Goal: Information Seeking & Learning: Compare options

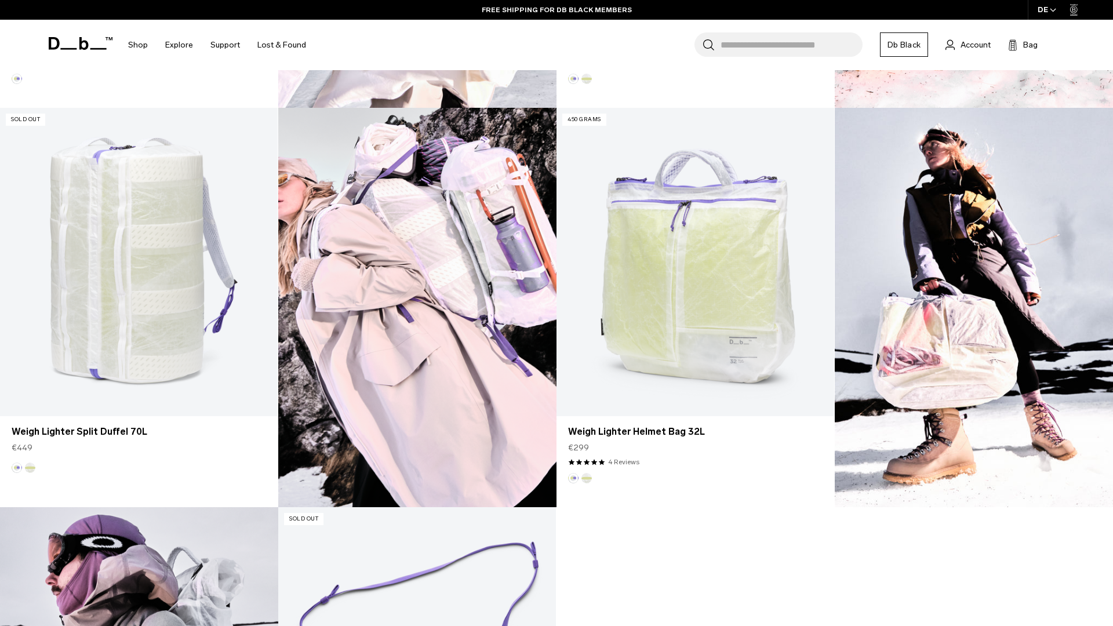
scroll to position [1093, 0]
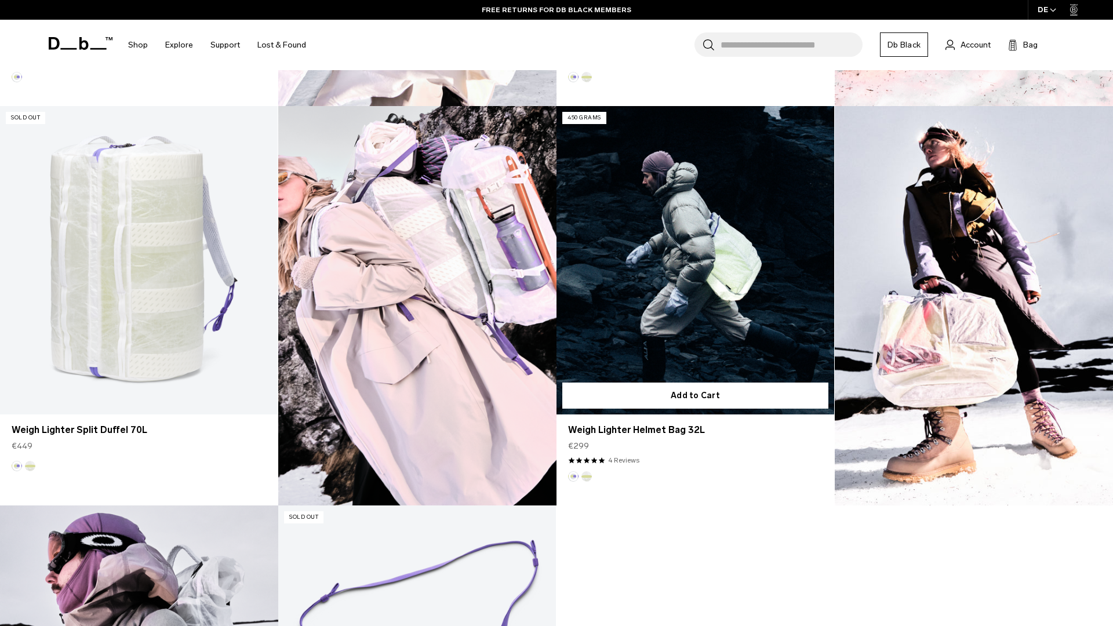
click at [719, 223] on link "Weigh Lighter Helmet Bag 32L" at bounding box center [695, 260] width 278 height 308
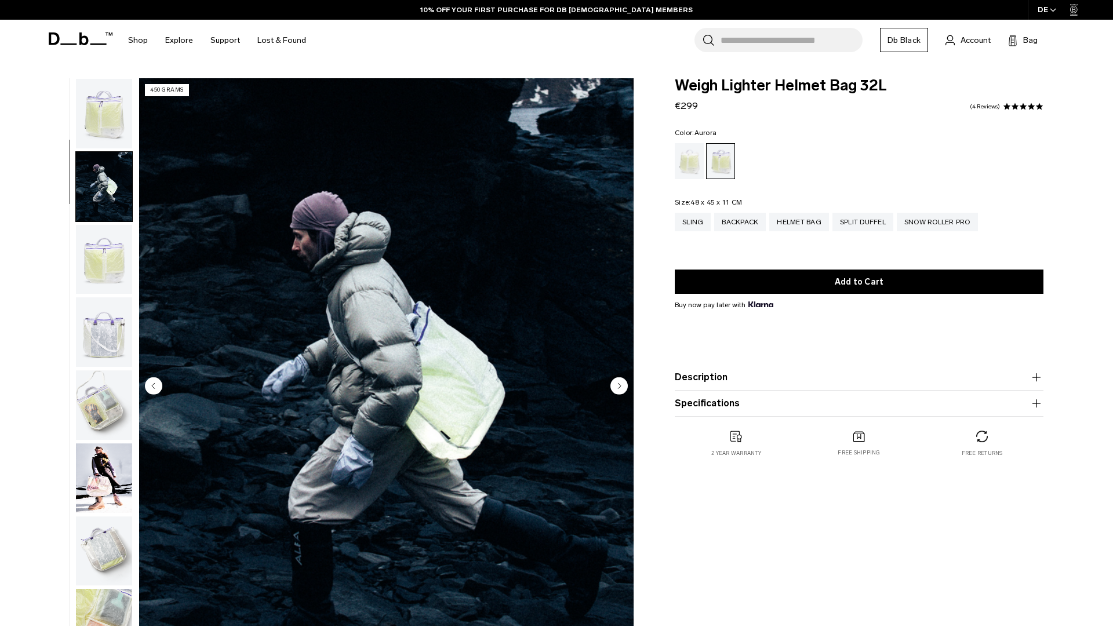
click at [104, 225] on img "button" at bounding box center [104, 260] width 56 height 70
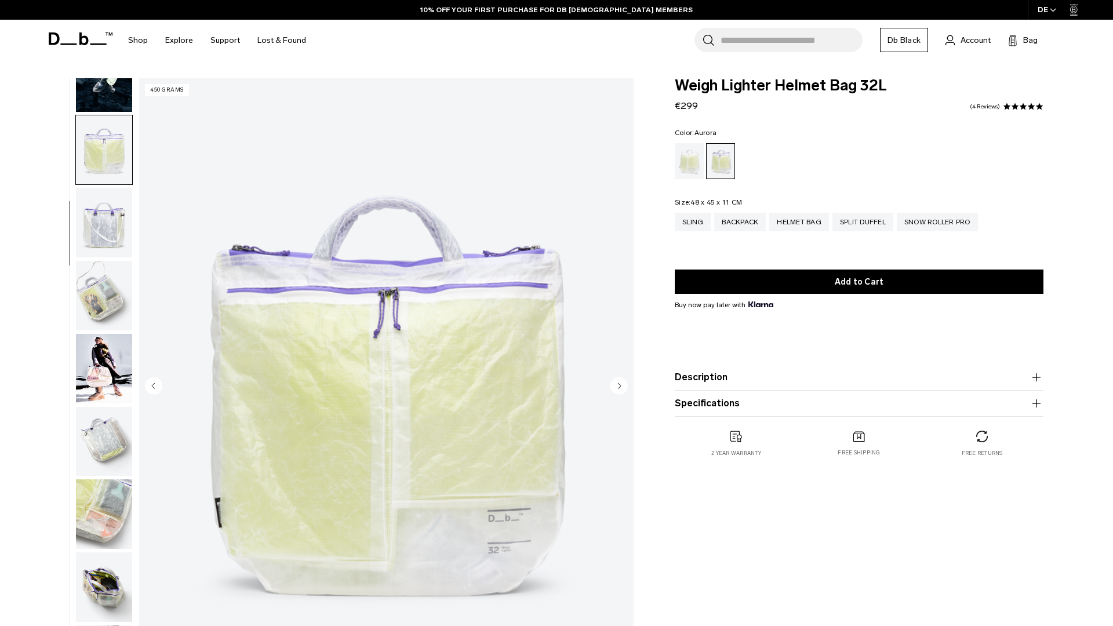
click at [104, 228] on img "button" at bounding box center [104, 223] width 56 height 70
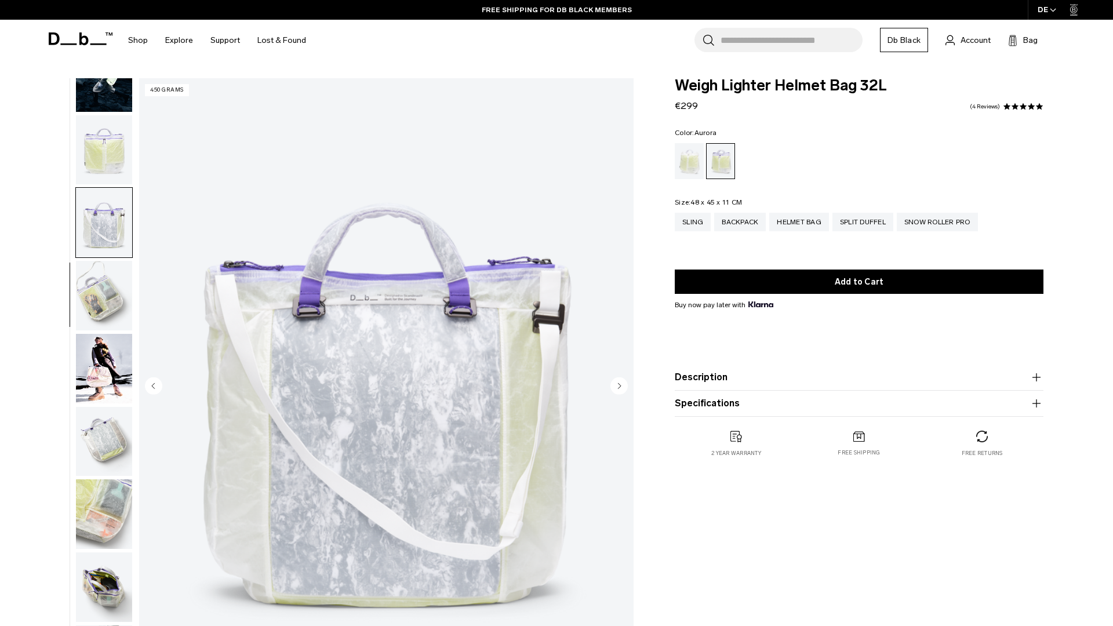
click at [102, 282] on img "button" at bounding box center [104, 296] width 56 height 70
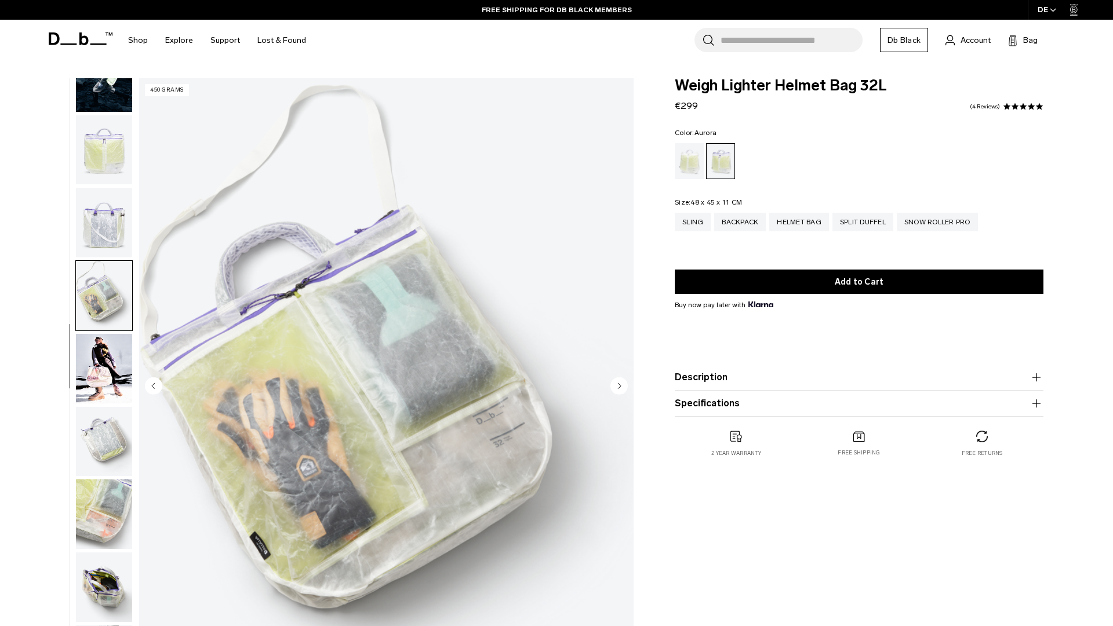
click at [103, 392] on img "button" at bounding box center [104, 369] width 56 height 70
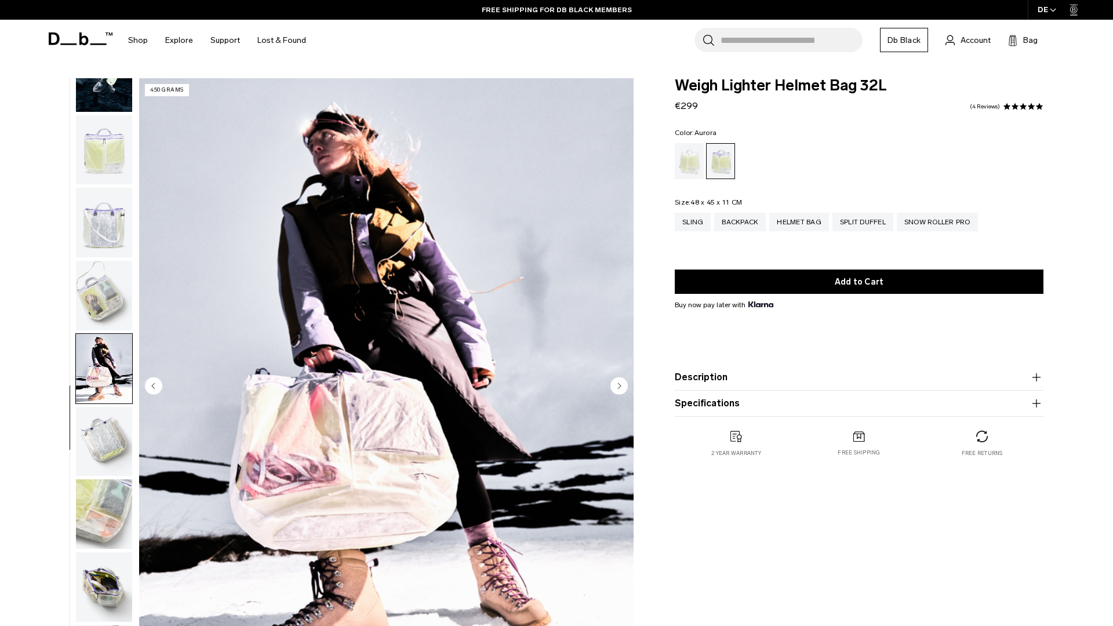
click at [97, 423] on img "button" at bounding box center [104, 442] width 56 height 70
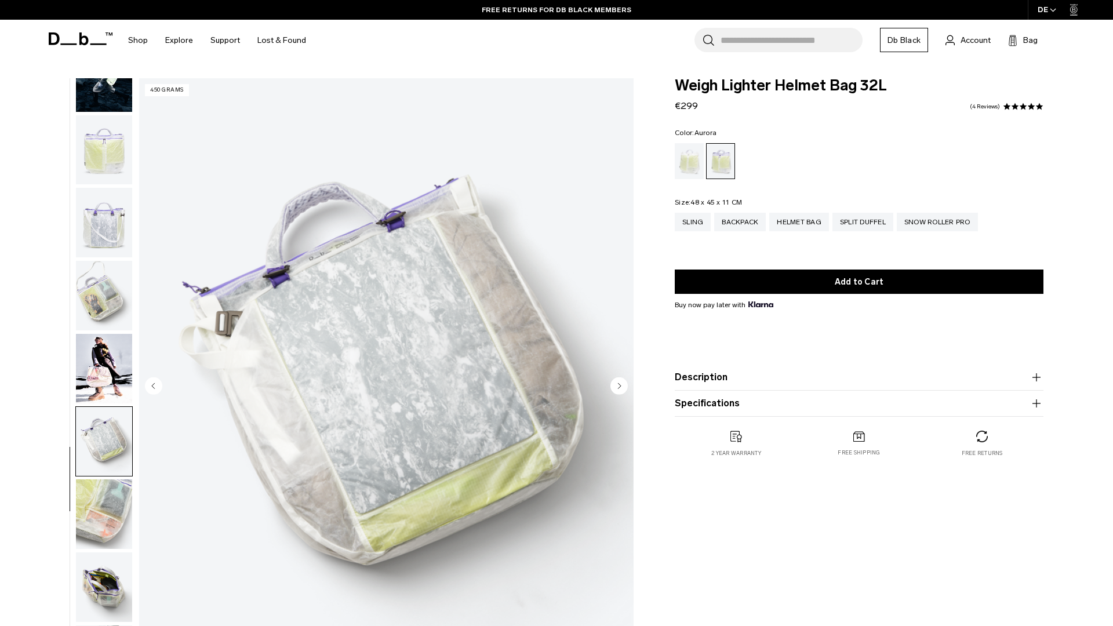
click at [111, 508] on img "button" at bounding box center [104, 514] width 56 height 70
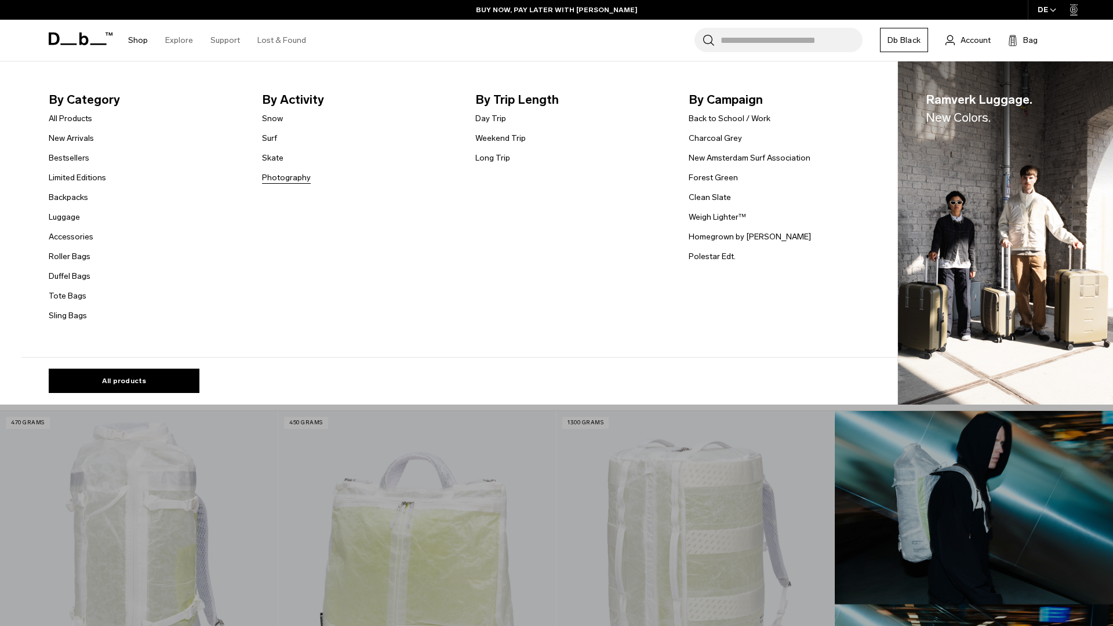
click at [287, 174] on link "Photography" at bounding box center [286, 178] width 49 height 12
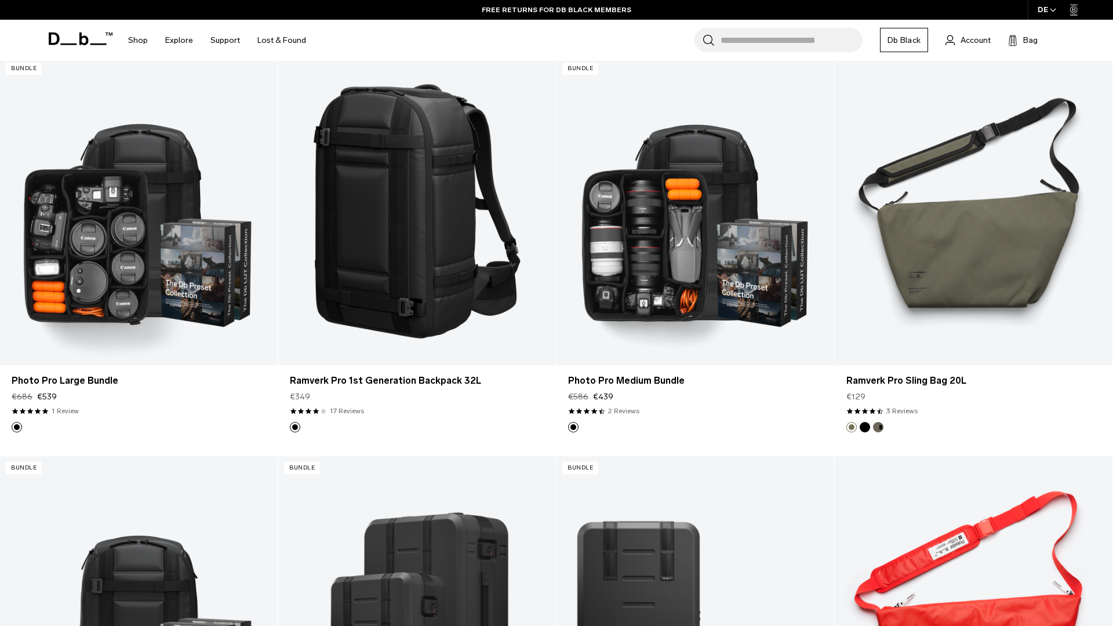
scroll to position [1749, 0]
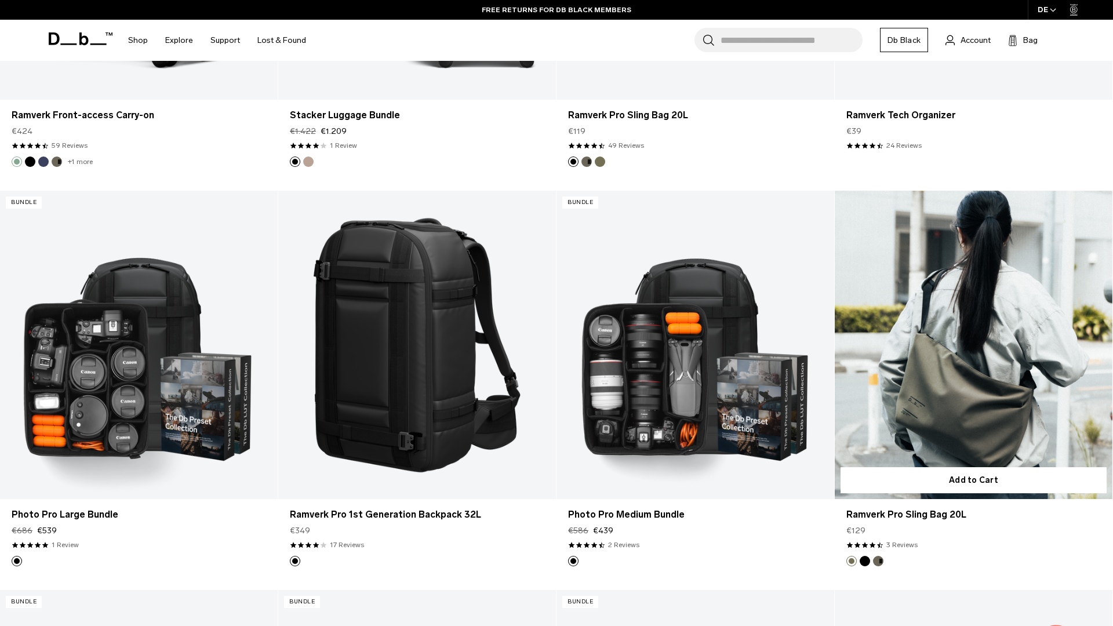
click at [935, 390] on link "Ramverk Pro Sling Bag 20L" at bounding box center [973, 345] width 278 height 308
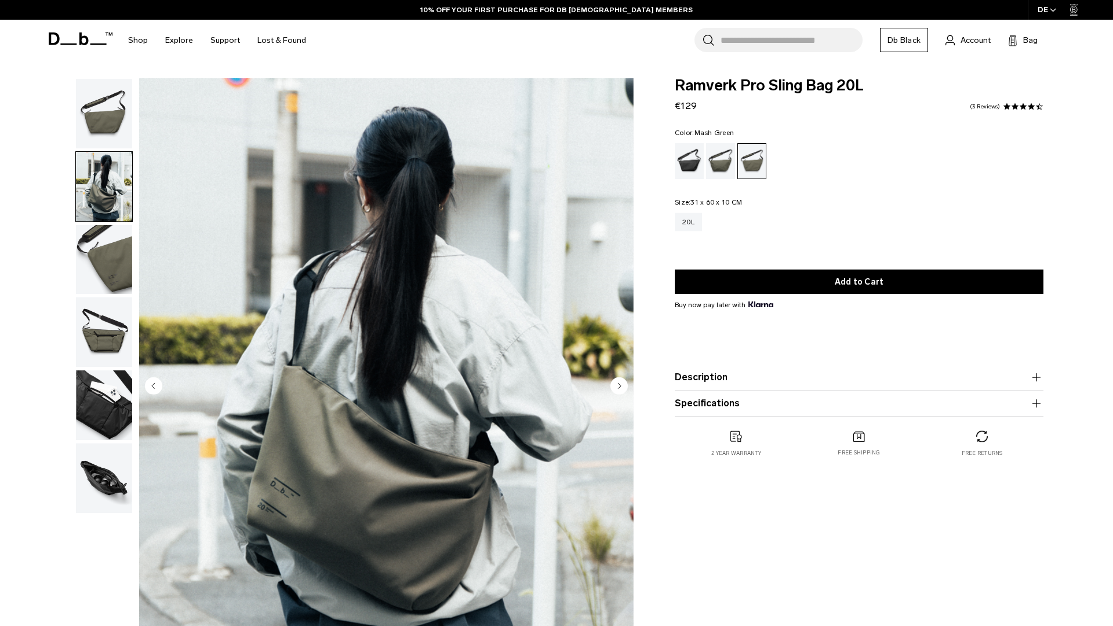
click at [107, 260] on img "button" at bounding box center [104, 260] width 56 height 70
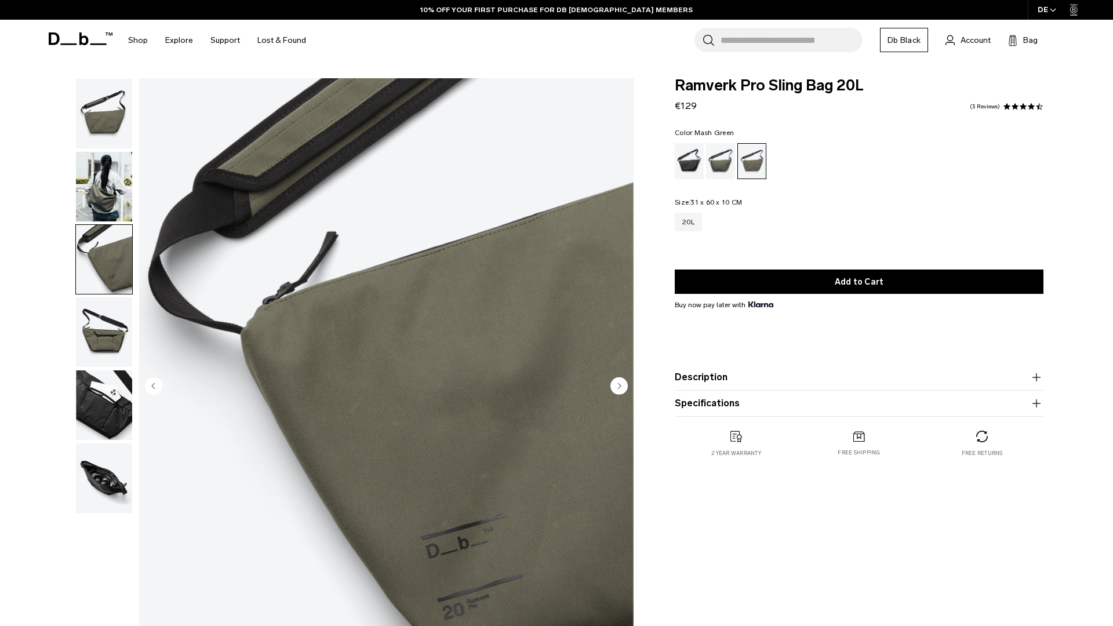
click at [94, 341] on img "button" at bounding box center [104, 332] width 56 height 70
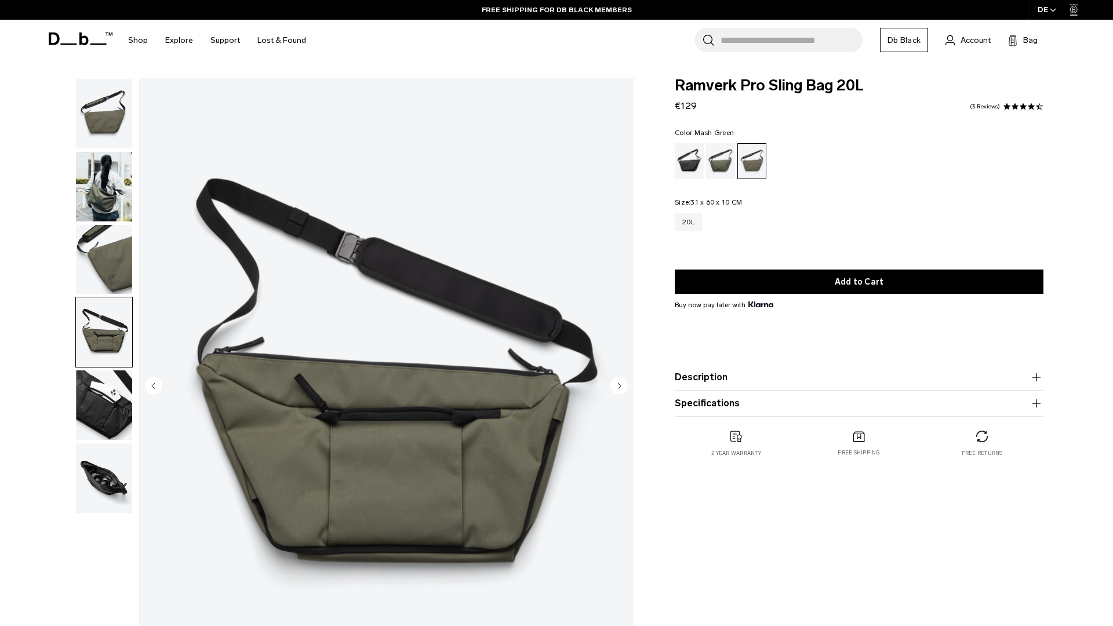
click at [92, 397] on img "button" at bounding box center [104, 405] width 56 height 70
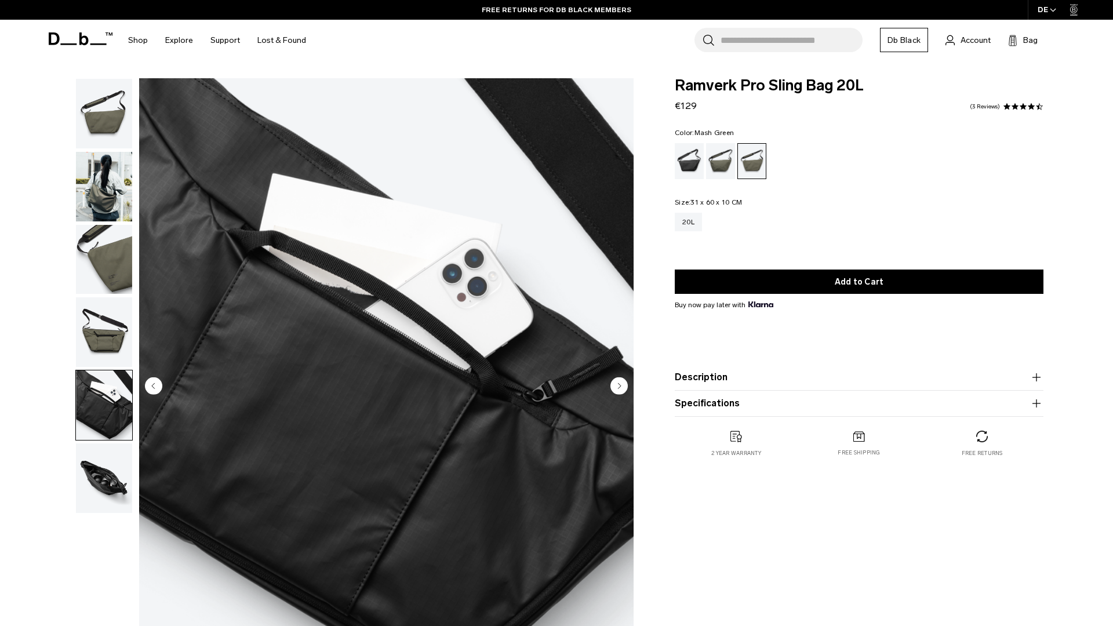
click at [89, 467] on img "button" at bounding box center [104, 478] width 56 height 70
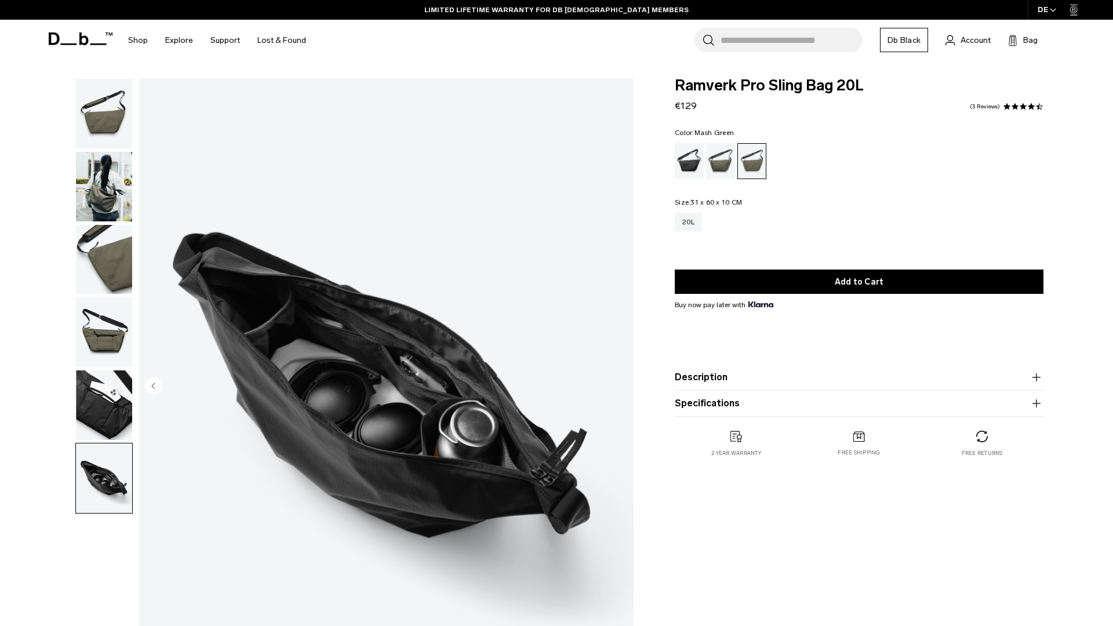
click at [373, 383] on img "6 / 6" at bounding box center [386, 386] width 494 height 617
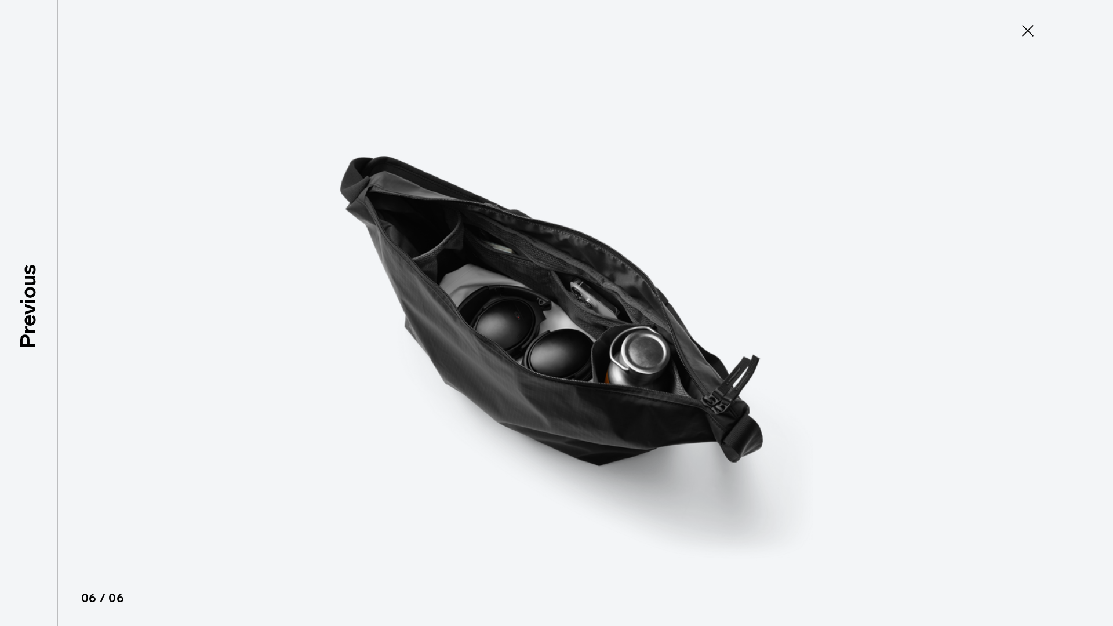
click at [539, 378] on img at bounding box center [556, 313] width 521 height 626
click at [1023, 32] on icon at bounding box center [1027, 30] width 19 height 19
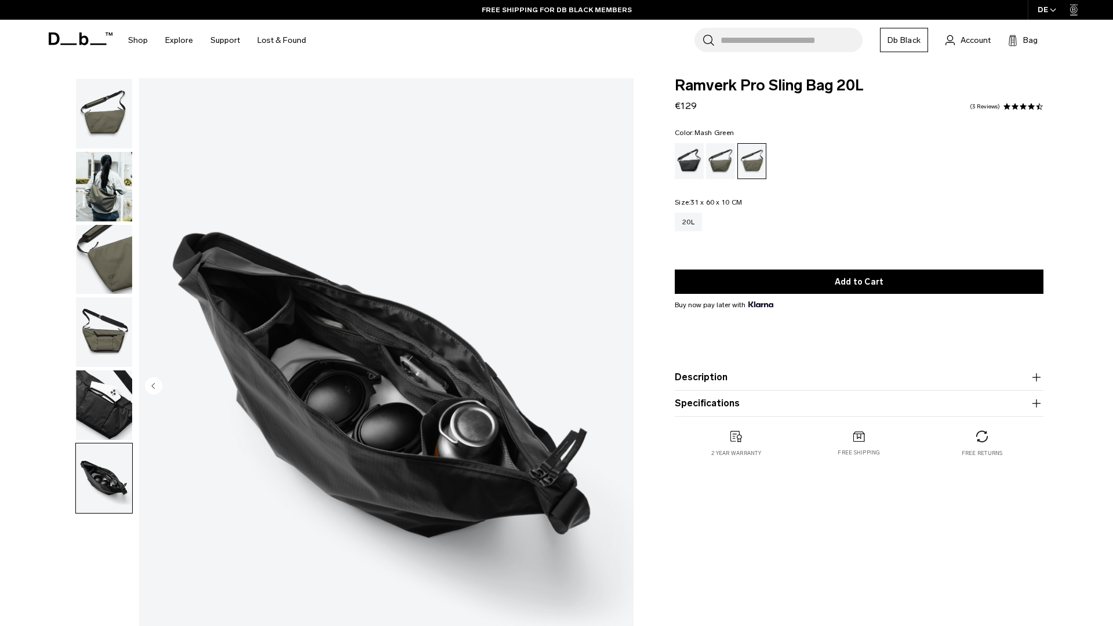
click at [113, 185] on img "button" at bounding box center [104, 187] width 56 height 70
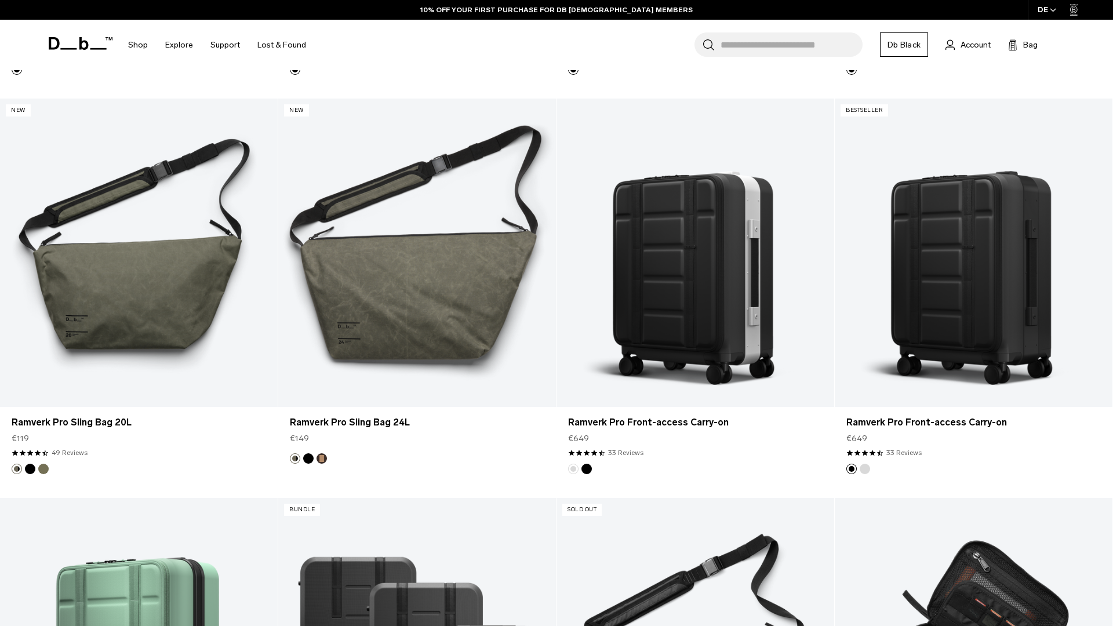
scroll to position [1041, 0]
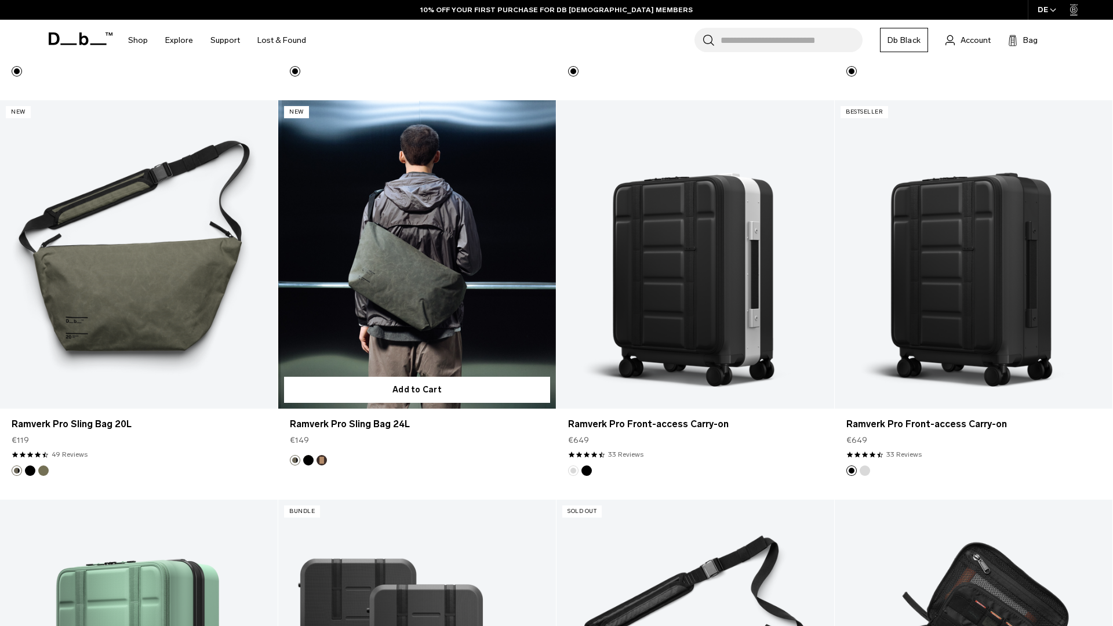
click at [443, 330] on link "Ramverk Pro Sling Bag 24L" at bounding box center [417, 254] width 278 height 308
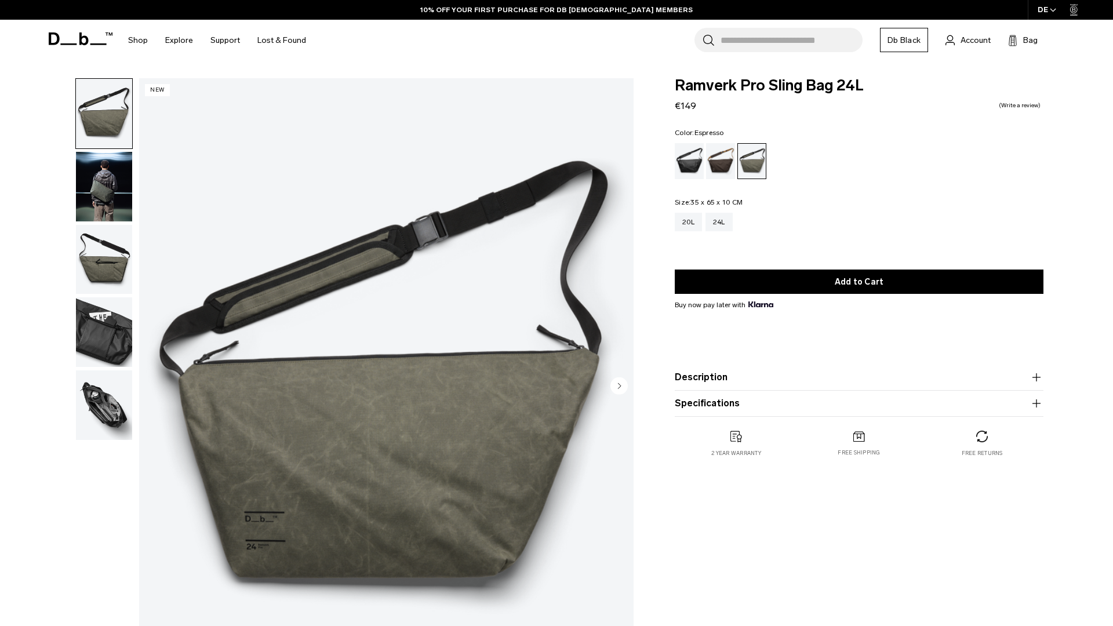
click at [719, 157] on div "Espresso" at bounding box center [721, 161] width 30 height 36
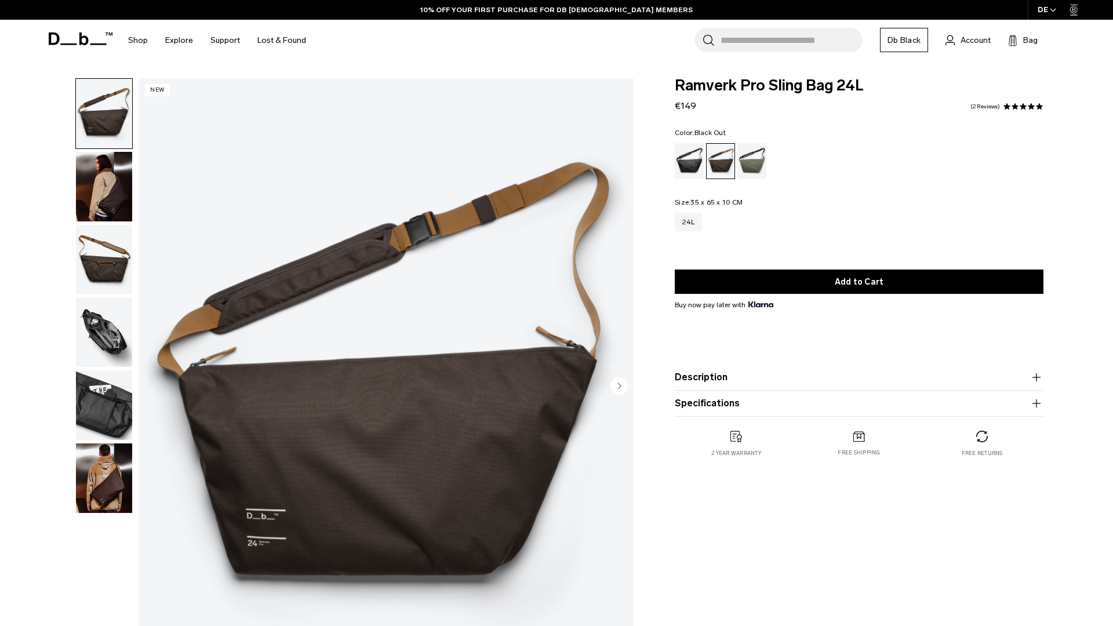
click at [691, 171] on div "Black Out" at bounding box center [689, 161] width 30 height 36
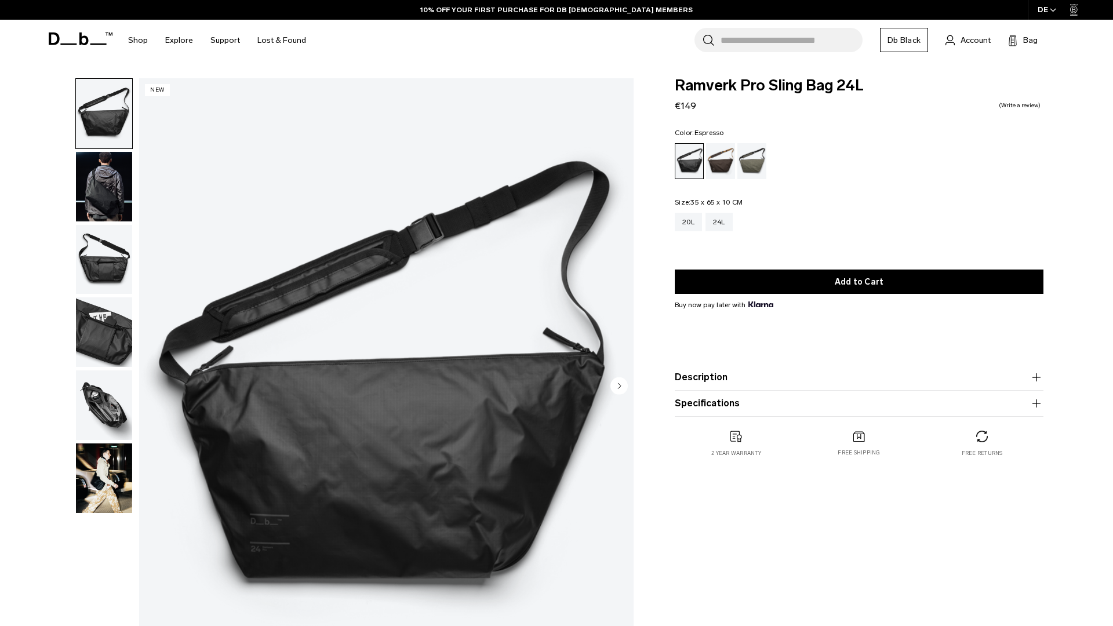
click at [732, 172] on div "Espresso" at bounding box center [721, 161] width 30 height 36
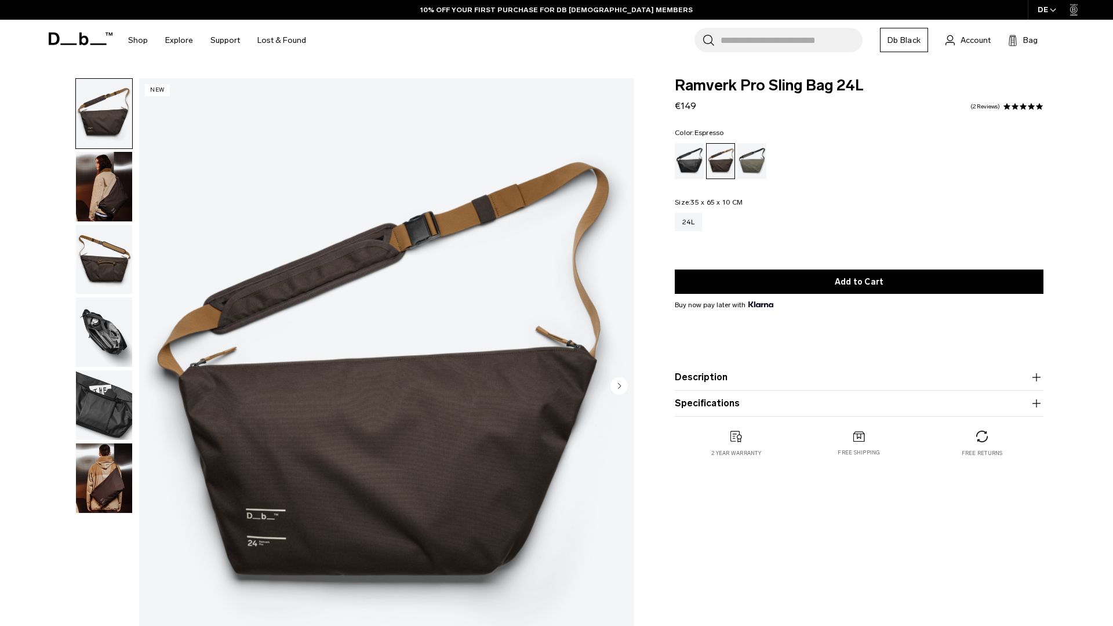
click at [96, 199] on img "button" at bounding box center [104, 187] width 56 height 70
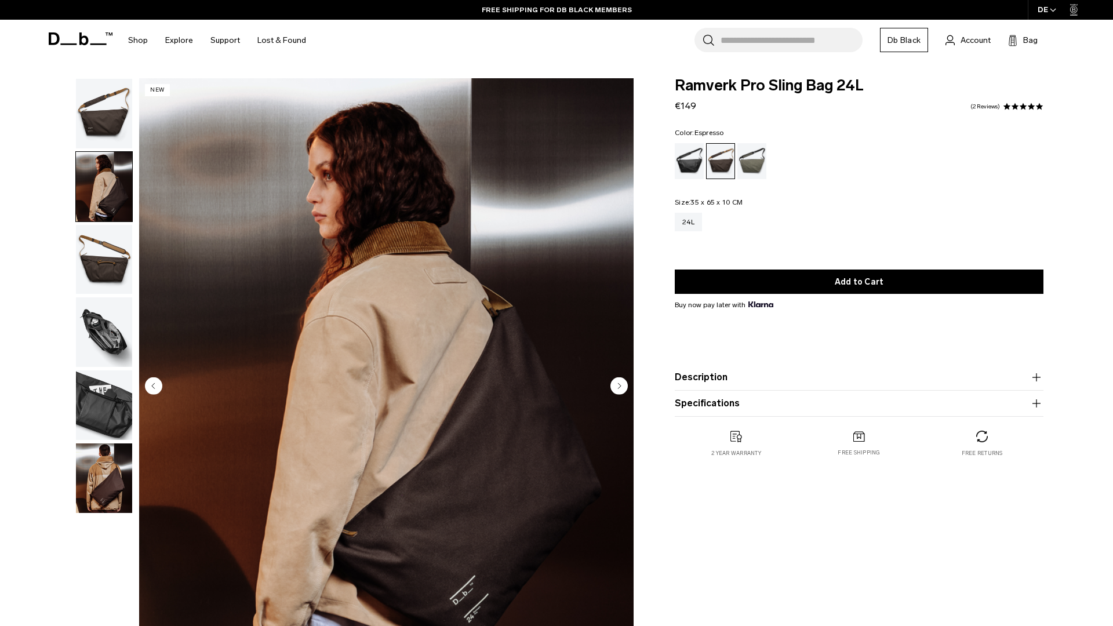
click at [99, 251] on img "button" at bounding box center [104, 260] width 56 height 70
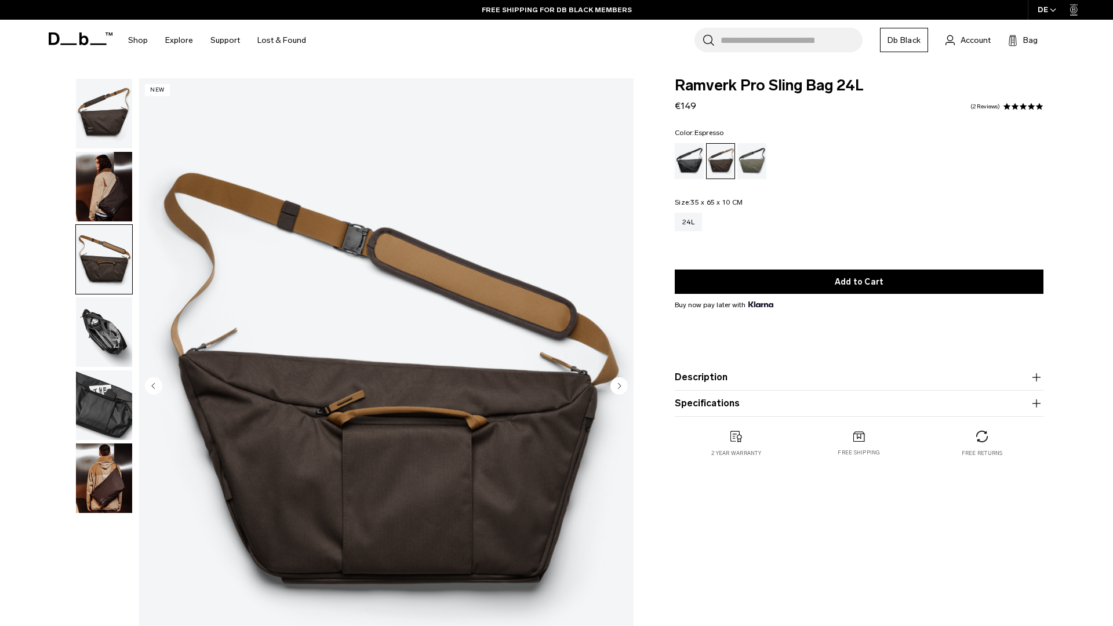
click at [99, 333] on img "button" at bounding box center [104, 332] width 56 height 70
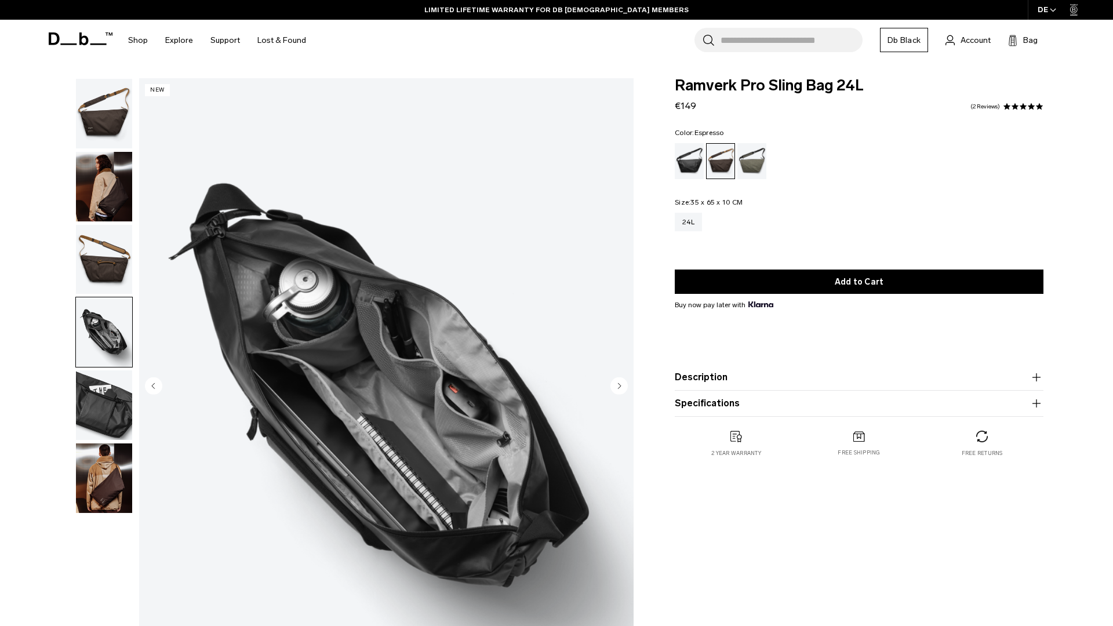
click at [94, 404] on img "button" at bounding box center [104, 405] width 56 height 70
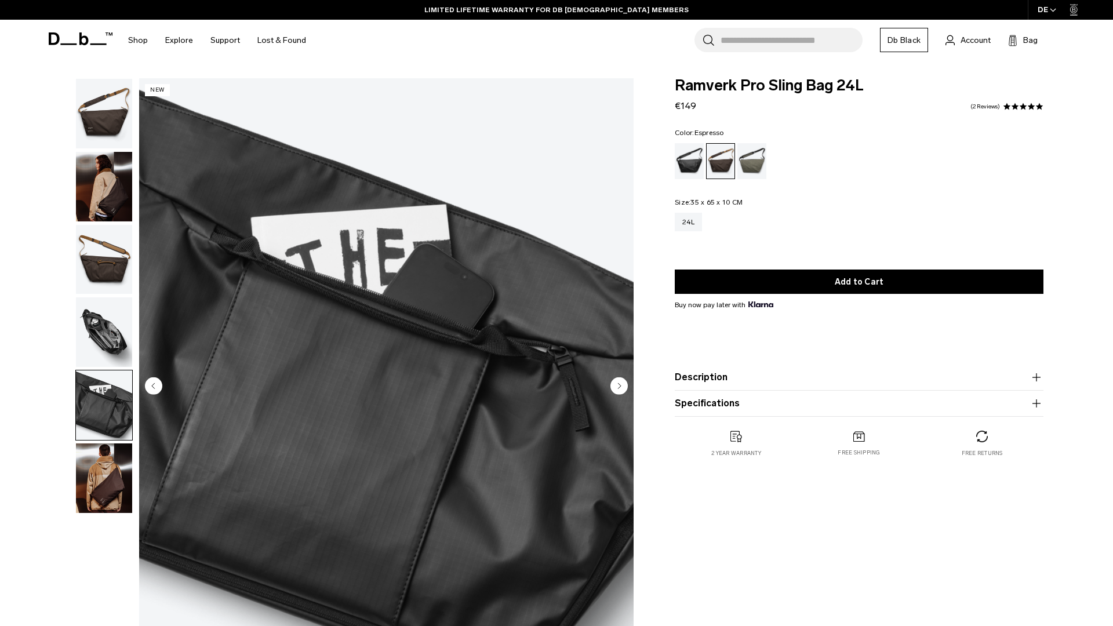
click at [101, 476] on img "button" at bounding box center [104, 478] width 56 height 70
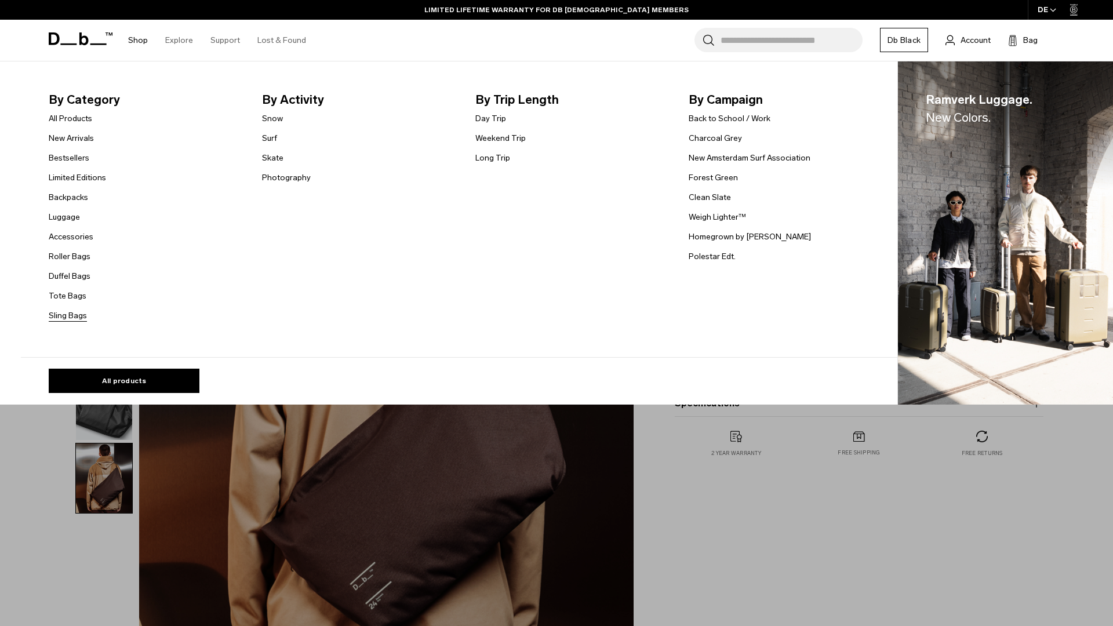
click at [68, 315] on link "Sling Bags" at bounding box center [68, 315] width 38 height 12
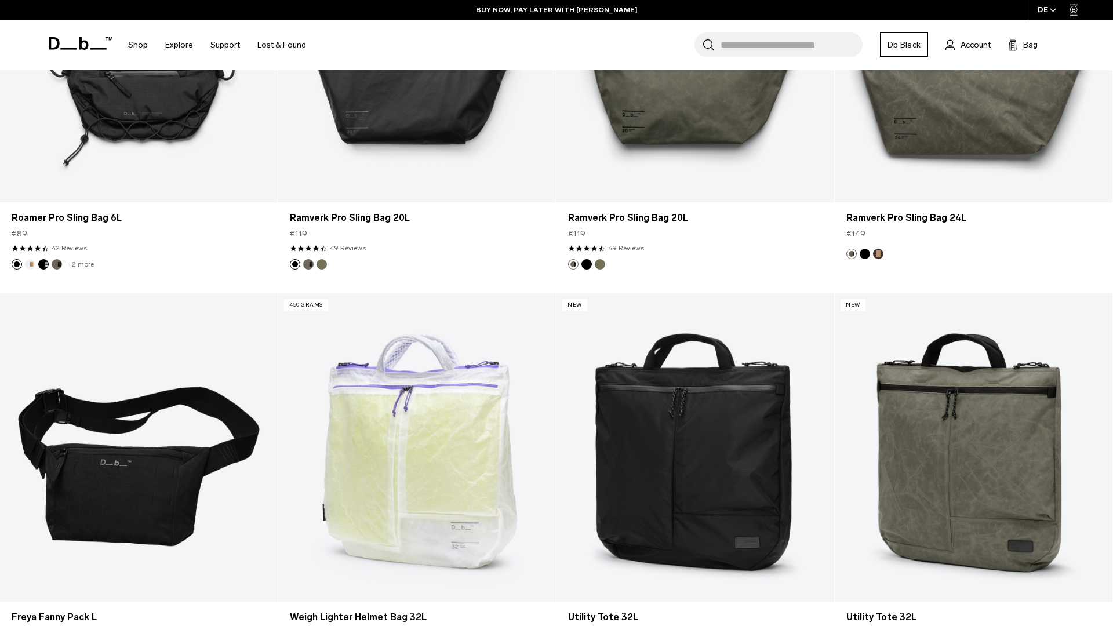
scroll to position [866, 0]
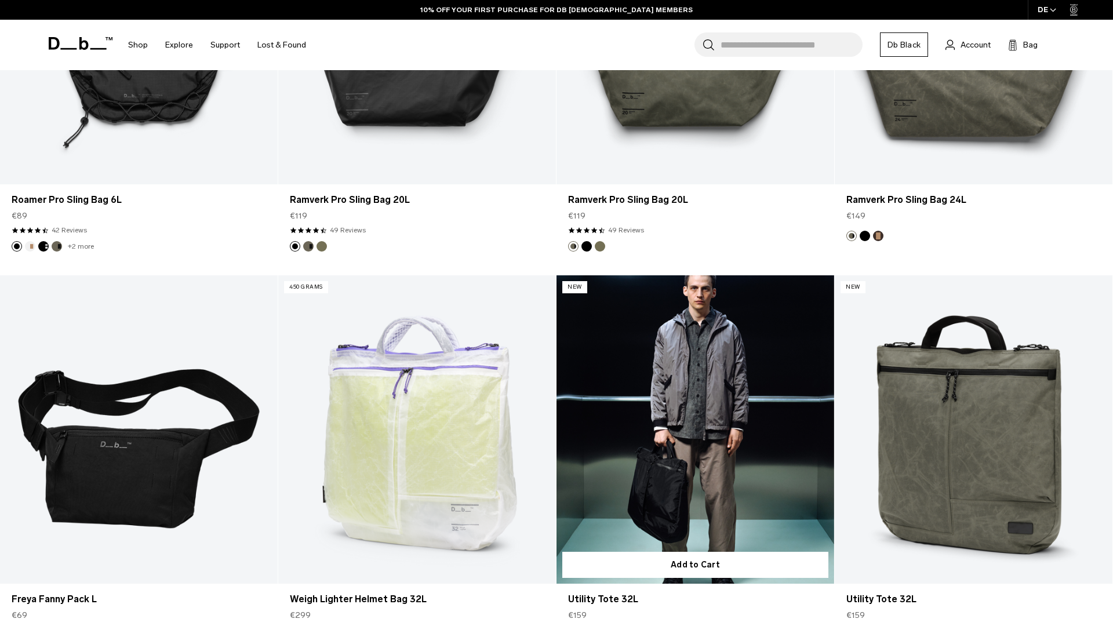
click at [687, 409] on link "Utility Tote 32L" at bounding box center [695, 429] width 278 height 308
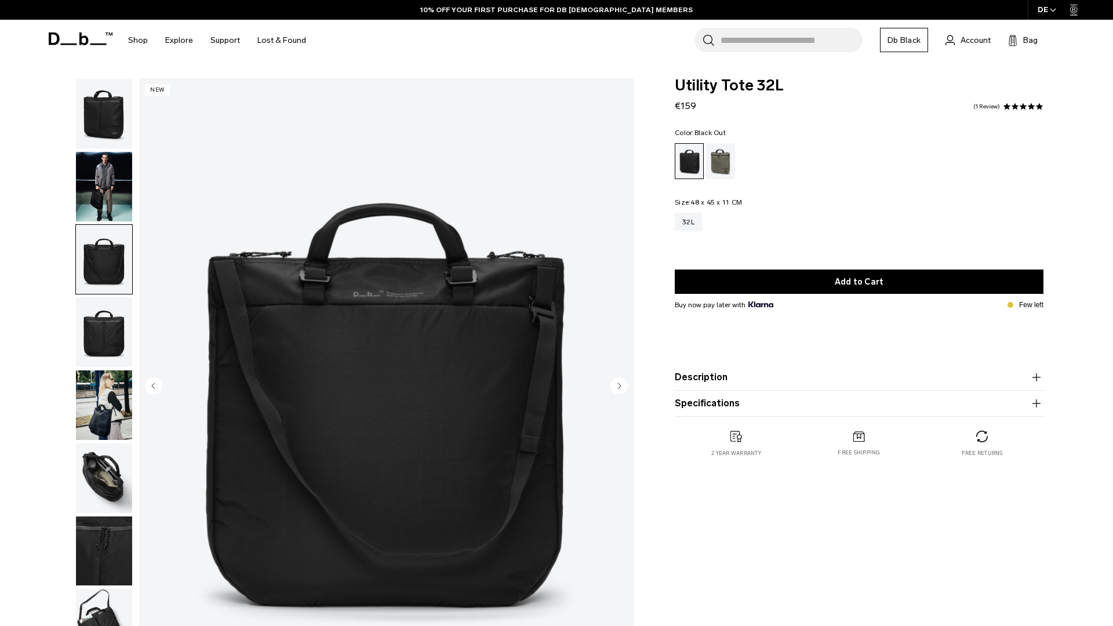
click at [100, 325] on img "button" at bounding box center [104, 332] width 56 height 70
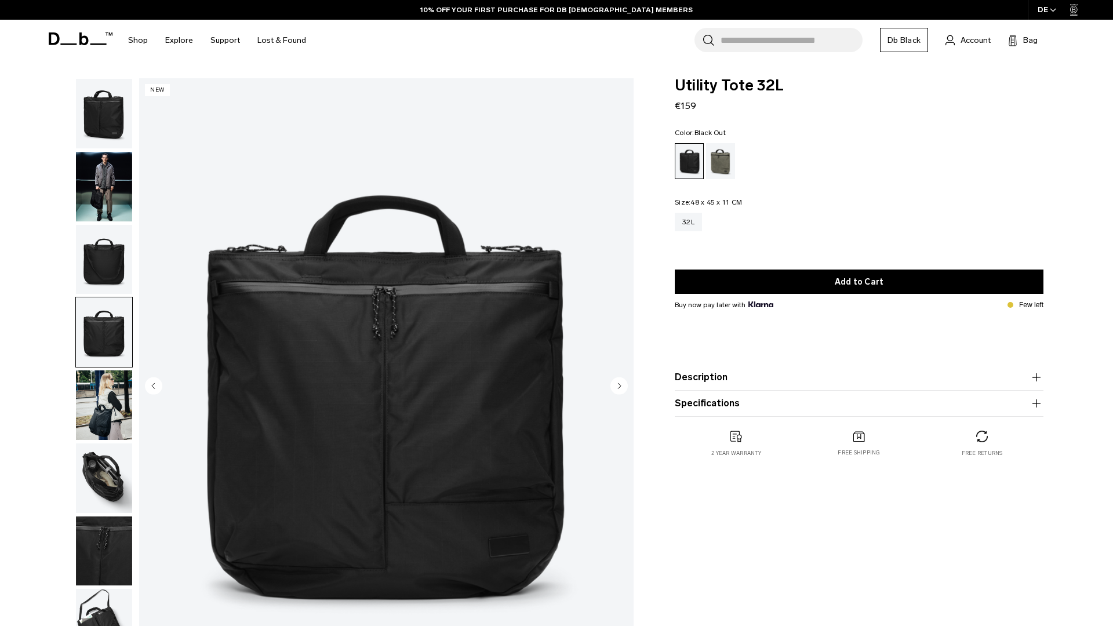
click at [104, 395] on img "button" at bounding box center [104, 405] width 56 height 70
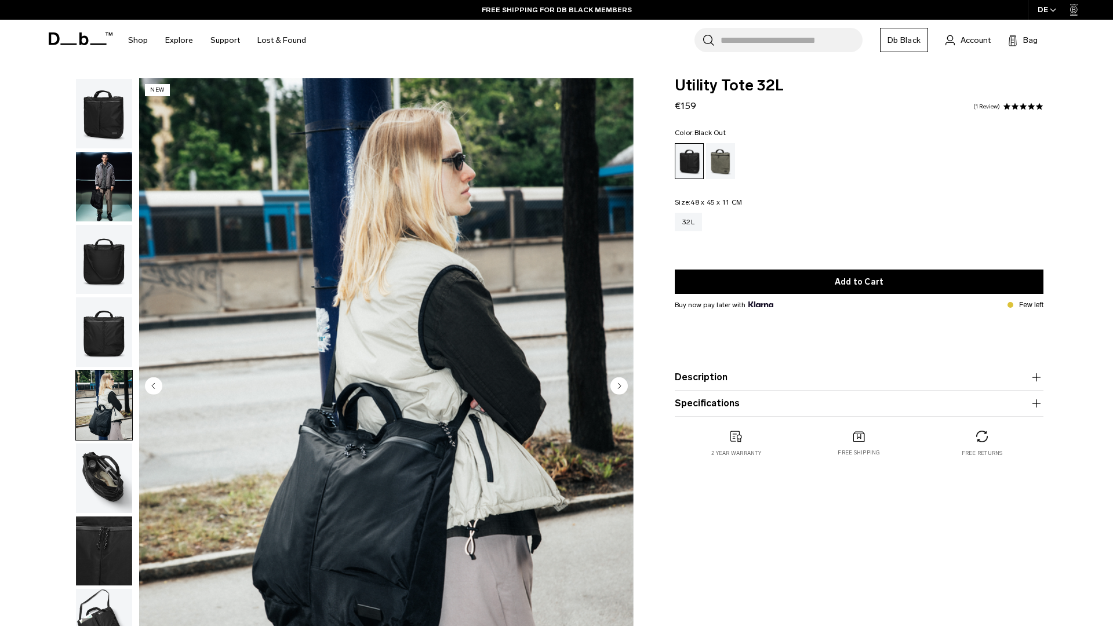
click at [101, 471] on img "button" at bounding box center [104, 478] width 56 height 70
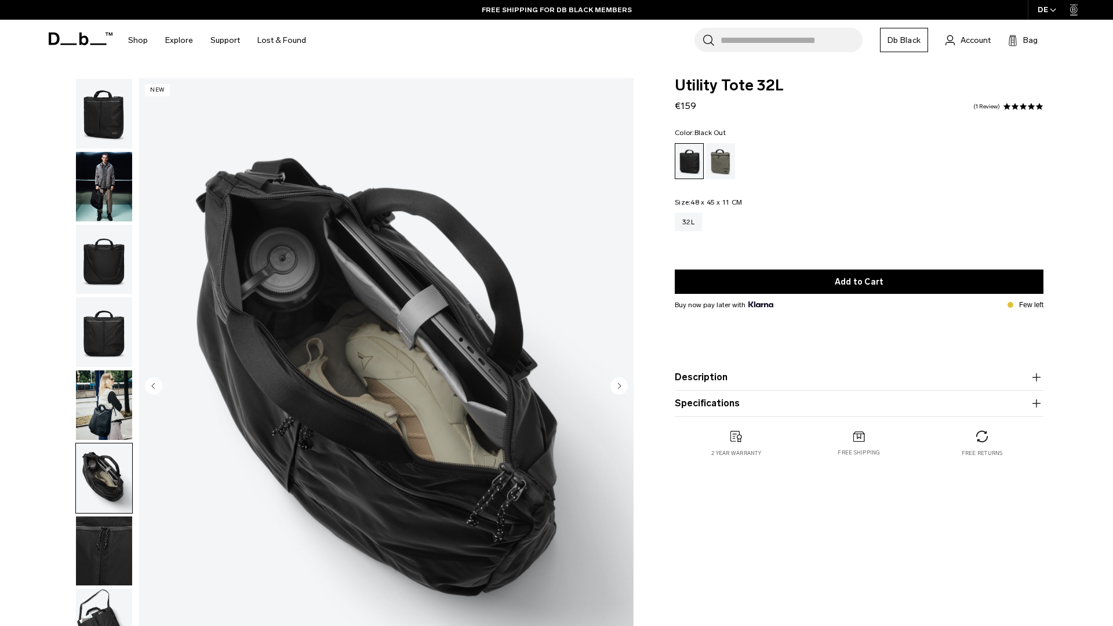
click at [94, 545] on img "button" at bounding box center [104, 551] width 56 height 70
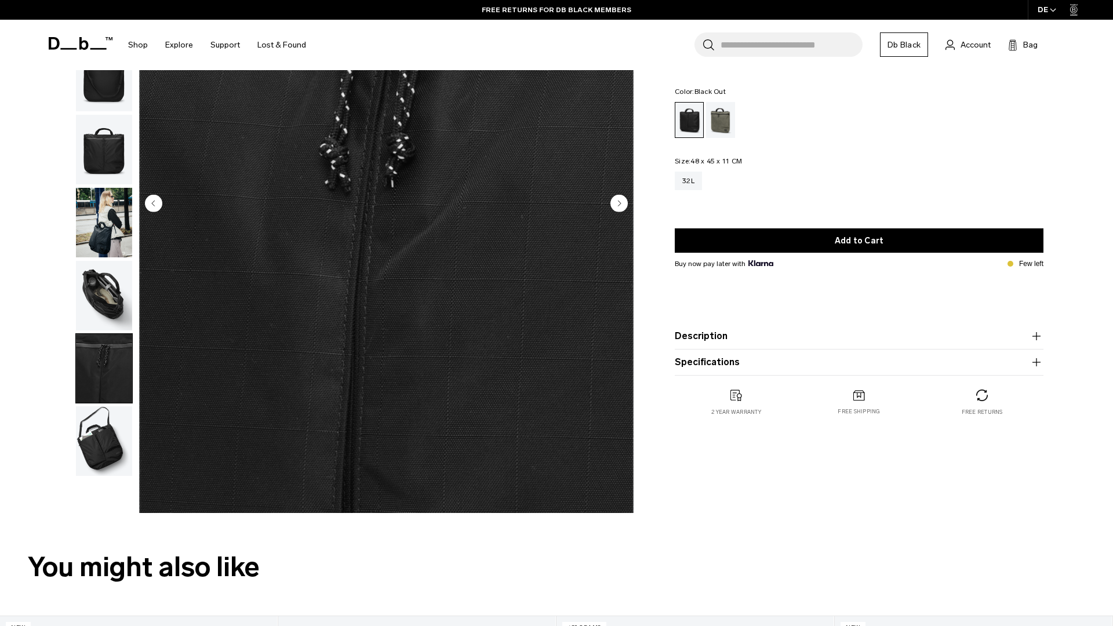
scroll to position [273, 0]
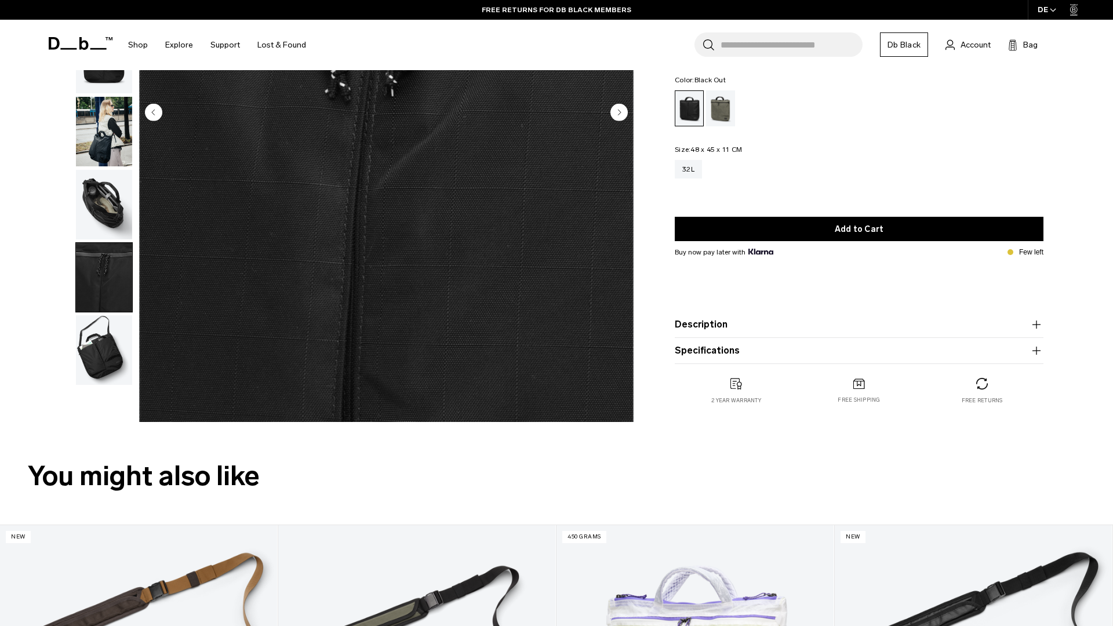
click at [107, 359] on img "button" at bounding box center [104, 350] width 56 height 70
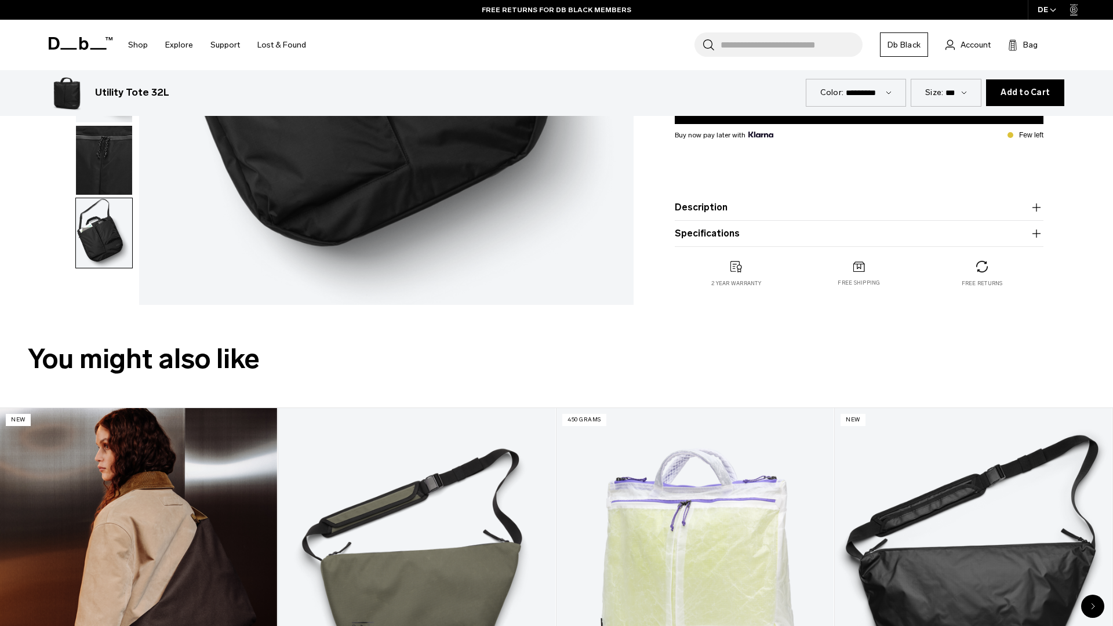
scroll to position [0, 0]
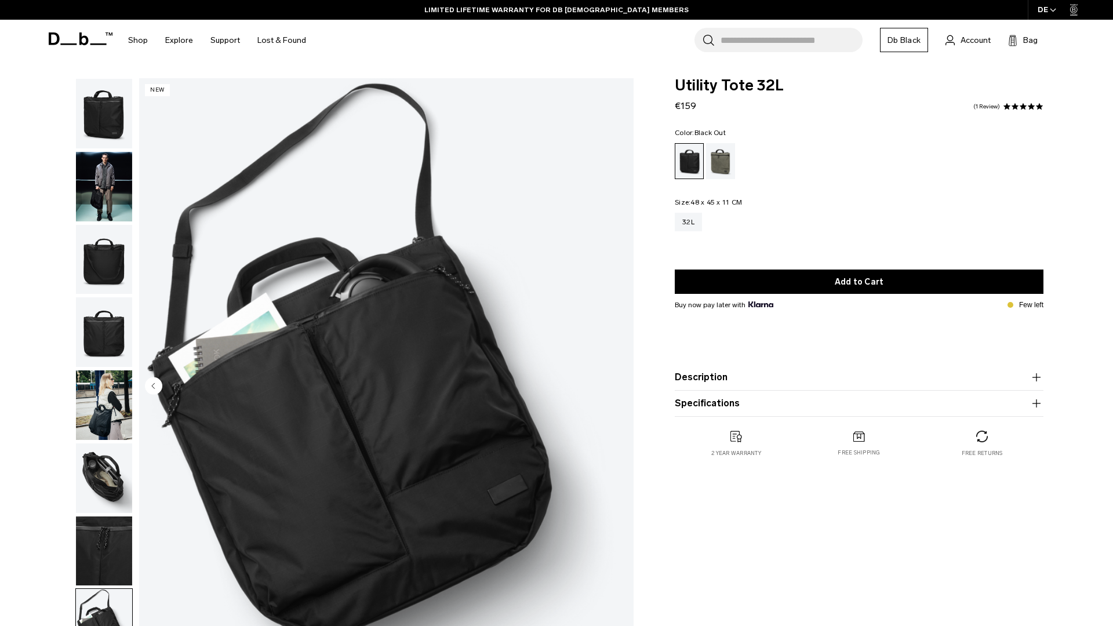
click at [748, 39] on input "Search for Bags, Luggage..." at bounding box center [791, 40] width 142 height 24
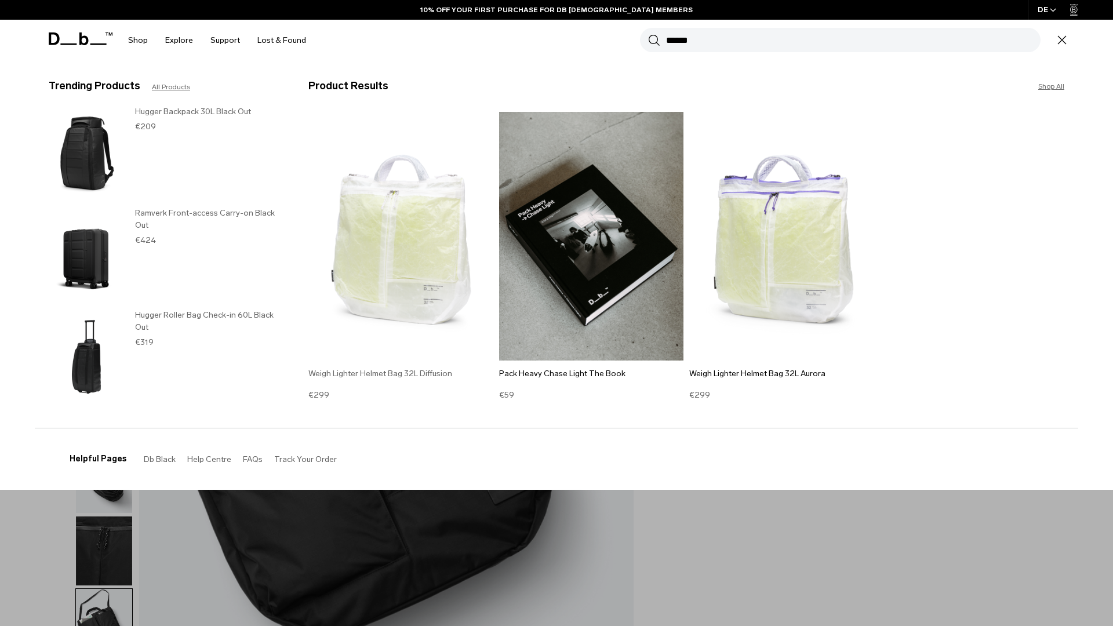
type input "******"
click at [442, 215] on img at bounding box center [400, 236] width 185 height 249
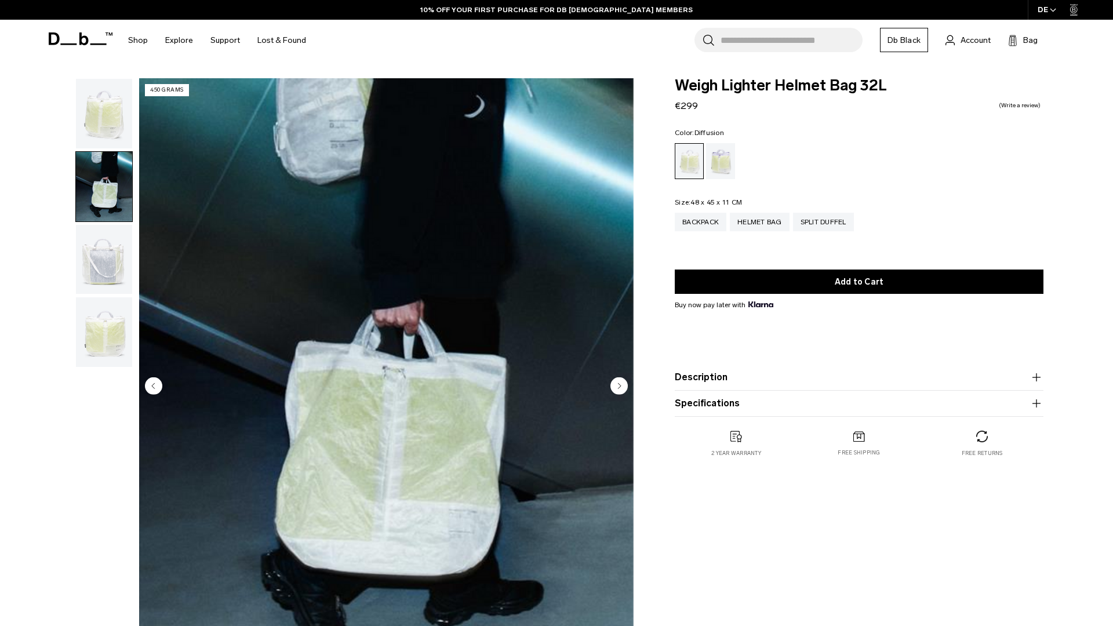
click at [111, 247] on img "button" at bounding box center [104, 260] width 56 height 70
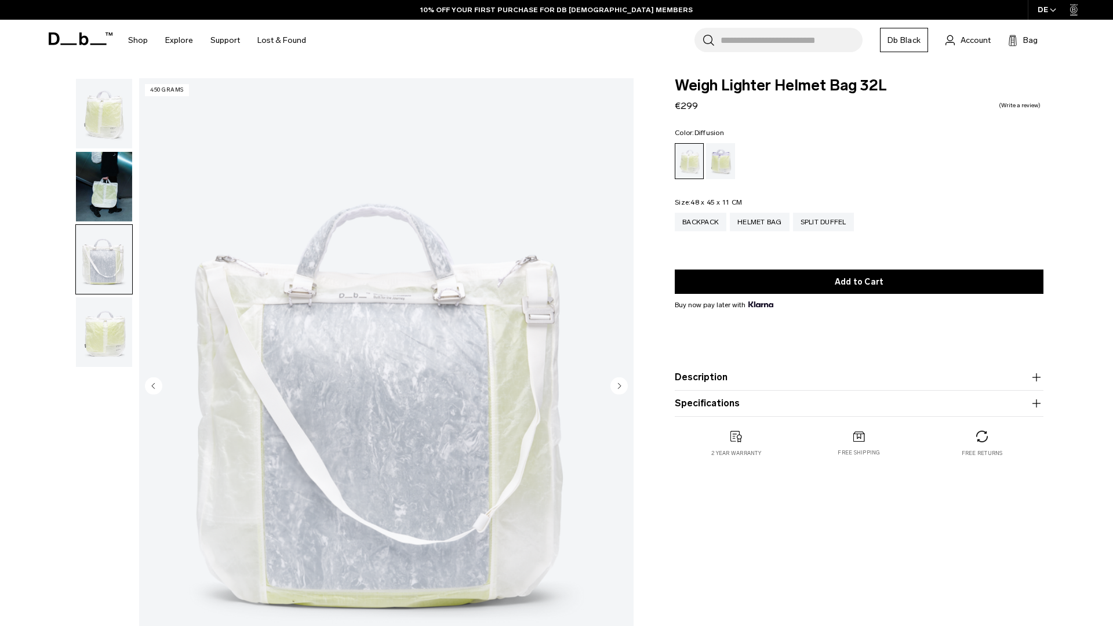
click at [119, 332] on img "button" at bounding box center [104, 332] width 56 height 70
